Goal: Information Seeking & Learning: Learn about a topic

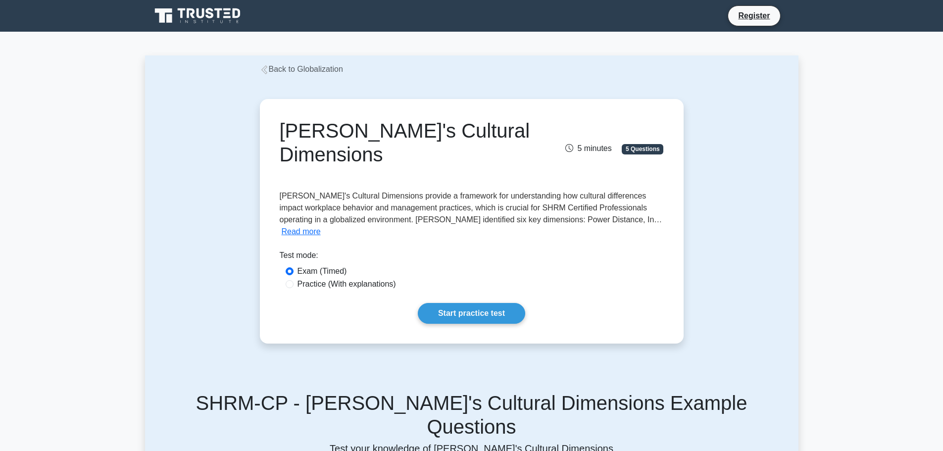
click at [361, 278] on label "Practice (With explanations)" at bounding box center [347, 284] width 99 height 12
click at [294, 280] on input "Practice (With explanations)" at bounding box center [290, 284] width 8 height 8
radio input "true"
click at [476, 303] on link "Start practice test" at bounding box center [471, 313] width 107 height 21
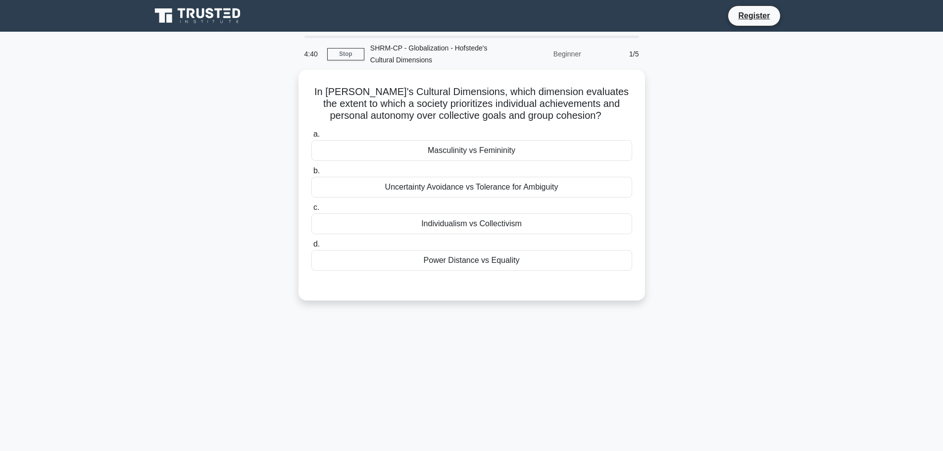
click at [350, 208] on label "c. Individualism vs Collectivism" at bounding box center [471, 217] width 321 height 33
click at [311, 208] on input "c. Individualism vs Collectivism" at bounding box center [311, 207] width 0 height 6
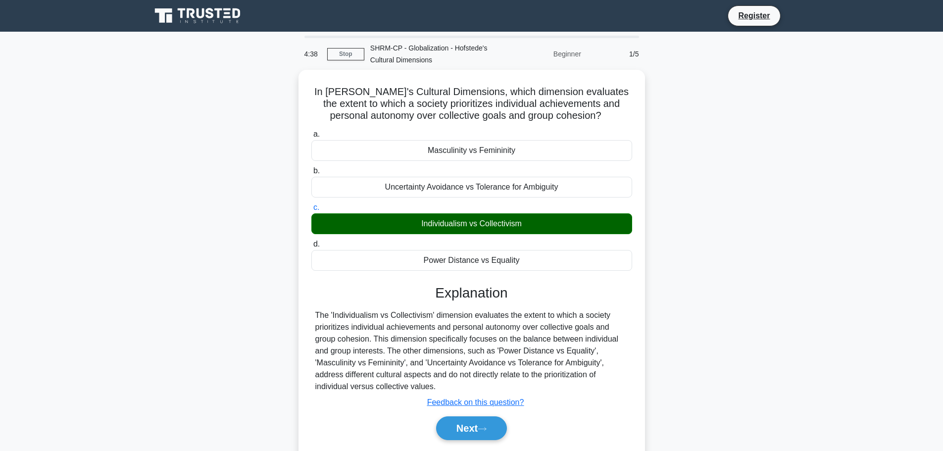
scroll to position [84, 0]
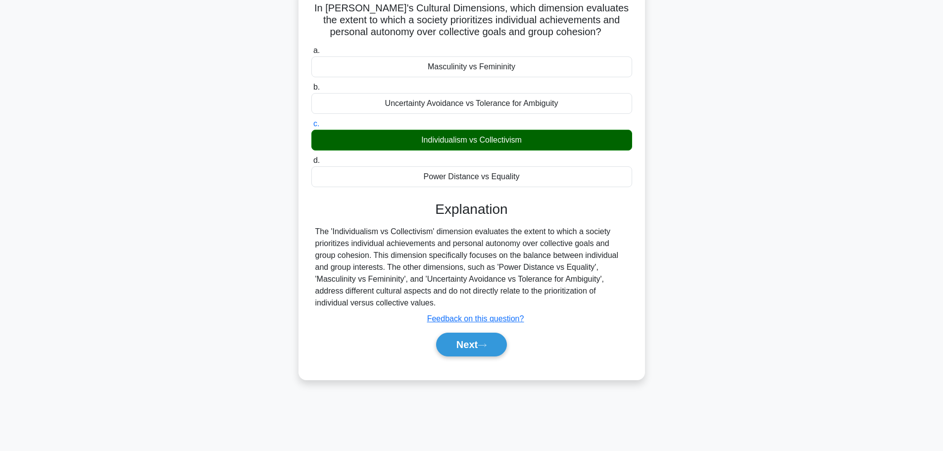
click at [478, 340] on button "Next" at bounding box center [471, 345] width 71 height 24
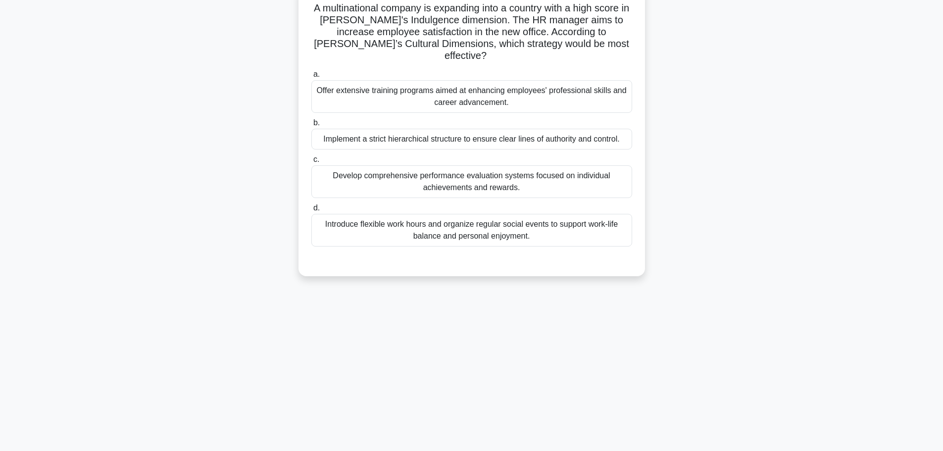
click at [500, 219] on div "Introduce flexible work hours and organize regular social events to support wor…" at bounding box center [471, 230] width 321 height 33
click at [311, 211] on input "d. Introduce flexible work hours and organize regular social events to support …" at bounding box center [311, 208] width 0 height 6
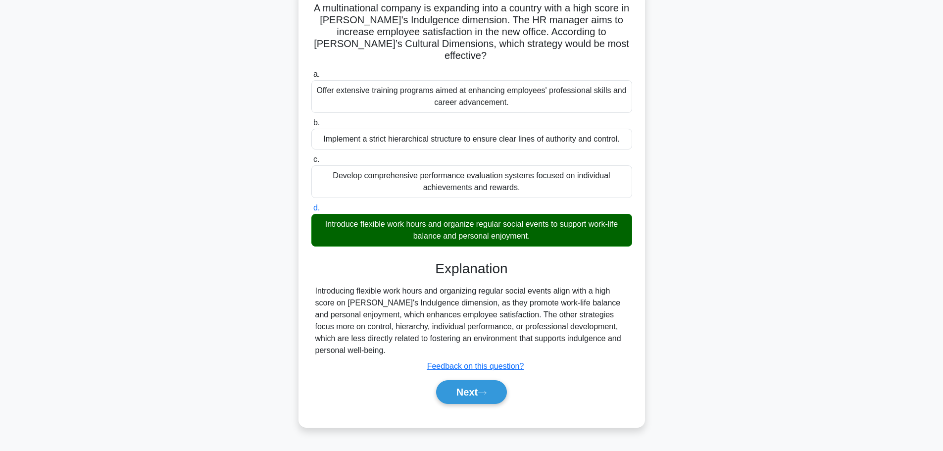
click at [478, 381] on button "Next" at bounding box center [471, 392] width 71 height 24
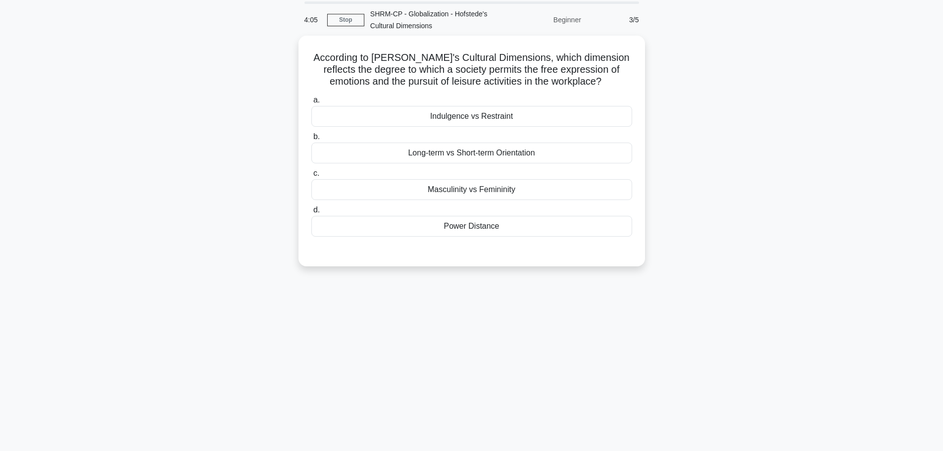
scroll to position [0, 0]
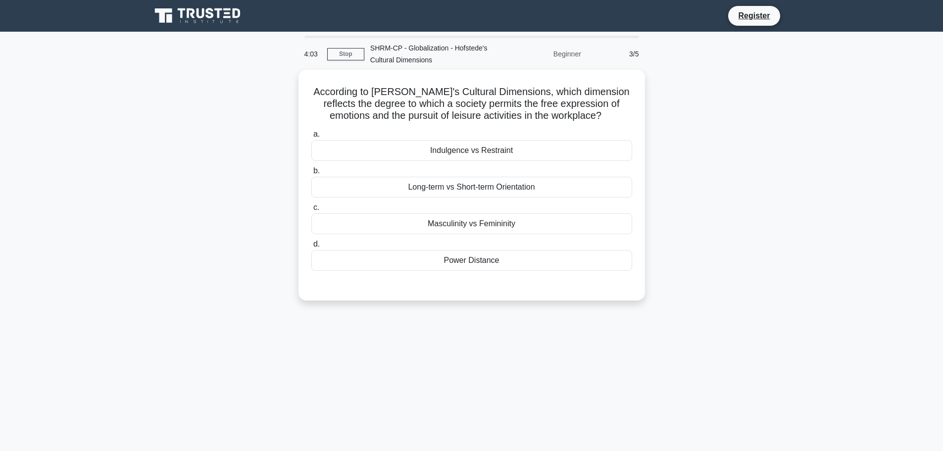
click at [554, 153] on div "Indulgence vs Restraint" at bounding box center [471, 150] width 321 height 21
click at [311, 138] on input "a. Indulgence vs Restraint" at bounding box center [311, 134] width 0 height 6
